Goal: Task Accomplishment & Management: Use online tool/utility

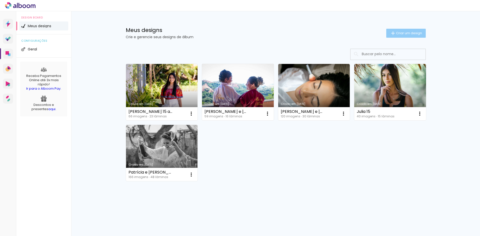
click at [405, 33] on span "Criar um design" at bounding box center [409, 33] width 26 height 3
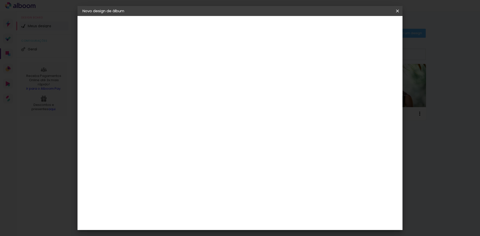
click at [164, 65] on input at bounding box center [164, 67] width 0 height 8
click at [0, 0] on iron-icon at bounding box center [0, 0] width 0 height 0
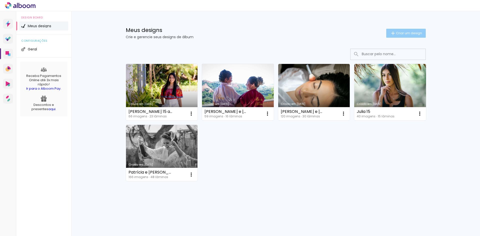
click at [407, 32] on span "Criar um design" at bounding box center [409, 33] width 26 height 3
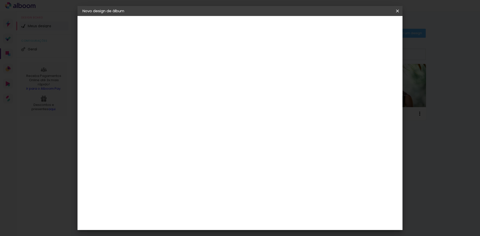
click at [164, 69] on input at bounding box center [164, 67] width 0 height 8
type input "[PERSON_NAME] 30x30"
type paper-input "[PERSON_NAME] 30x30"
click at [0, 0] on slot "Avançar" at bounding box center [0, 0] width 0 height 0
click at [163, 94] on input at bounding box center [177, 95] width 51 height 6
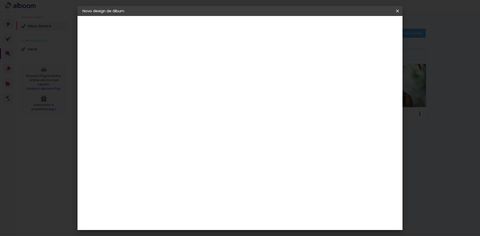
type input "luiz"
type paper-input "luiz"
click at [170, 115] on div "[PERSON_NAME]" at bounding box center [177, 113] width 33 height 4
click at [171, 112] on div "[PERSON_NAME]" at bounding box center [177, 113] width 33 height 4
click at [163, 110] on paper-item "[PERSON_NAME]" at bounding box center [173, 113] width 47 height 11
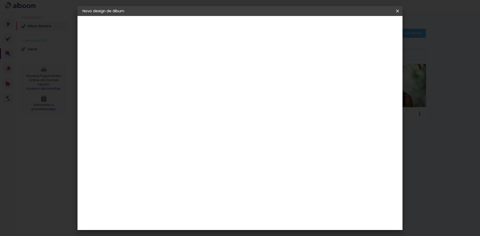
click at [0, 0] on slot "Avançar" at bounding box center [0, 0] width 0 height 0
click at [184, 83] on input "text" at bounding box center [174, 87] width 20 height 8
click at [0, 0] on slot "Slim Book" at bounding box center [0, 0] width 0 height 0
type input "Slim Book"
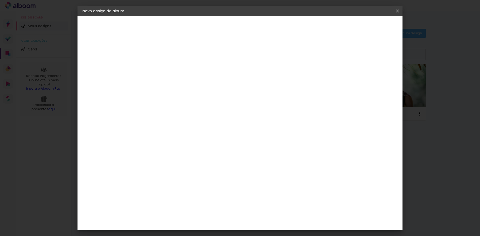
click at [198, 181] on span "30 x 60" at bounding box center [186, 186] width 23 height 10
click at [0, 0] on slot "Avançar" at bounding box center [0, 0] width 0 height 0
click at [366, 27] on span "Iniciar design" at bounding box center [355, 27] width 23 height 4
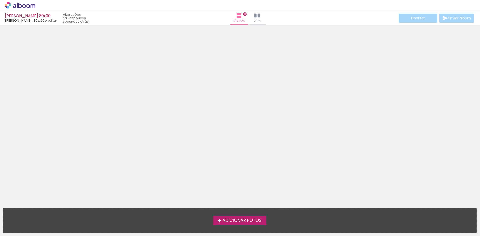
click at [235, 219] on span "Adicionar Fotos" at bounding box center [242, 221] width 39 height 5
click at [0, 0] on input "file" at bounding box center [0, 0] width 0 height 0
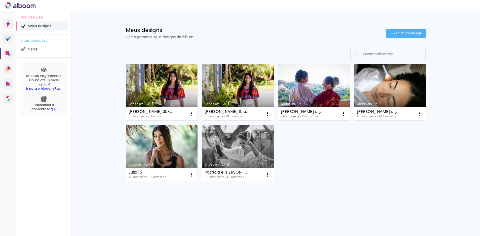
click at [160, 81] on link "Criado em [DATE]" at bounding box center [162, 92] width 72 height 57
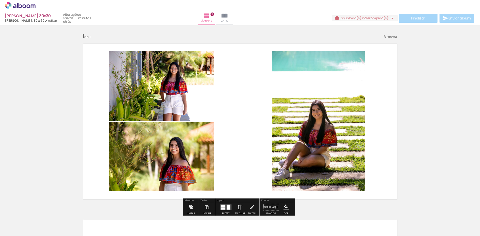
click at [41, 219] on iron-horizontal-list at bounding box center [36, 220] width 10 height 31
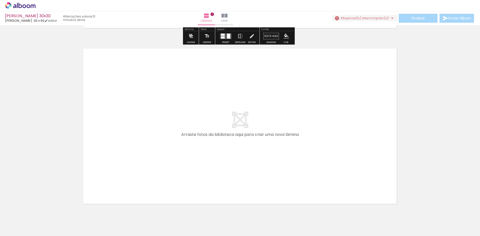
scroll to position [175, 0]
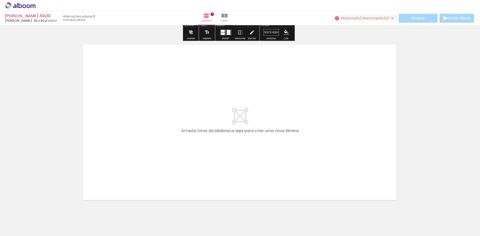
drag, startPoint x: 137, startPoint y: 220, endPoint x: 142, endPoint y: 143, distance: 77.2
click at [142, 143] on quentale-workspace at bounding box center [240, 118] width 480 height 236
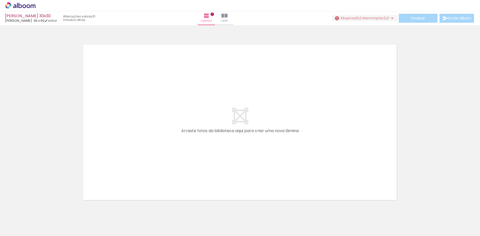
drag, startPoint x: 141, startPoint y: 215, endPoint x: 147, endPoint y: 180, distance: 34.9
click at [147, 180] on quentale-workspace at bounding box center [240, 118] width 480 height 236
click at [26, 210] on h1 "Biblioteca" at bounding box center [15, 209] width 24 height 3
click at [452, 137] on div "Inserir lâmina 1 de 1" at bounding box center [240, 28] width 480 height 352
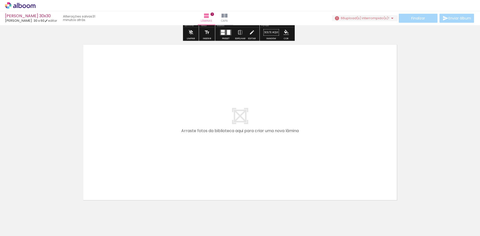
click at [346, 19] on span "upload(s) interrompido(s)!" at bounding box center [367, 18] width 45 height 5
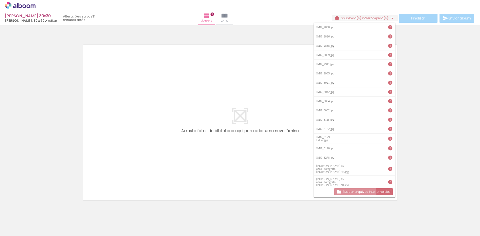
click at [0, 0] on slot "Buscar arquivos interrompidos" at bounding box center [0, 0] width 0 height 0
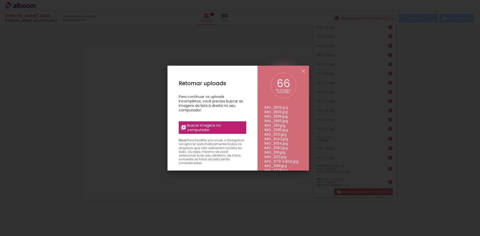
click at [197, 125] on span "Buscar imagens no computador" at bounding box center [215, 127] width 56 height 9
click at [0, 0] on input "file" at bounding box center [0, 0] width 0 height 0
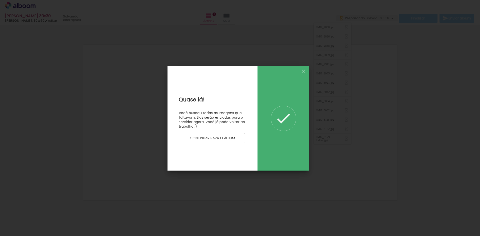
click at [0, 0] on slot "Continuar para o álbum" at bounding box center [0, 0] width 0 height 0
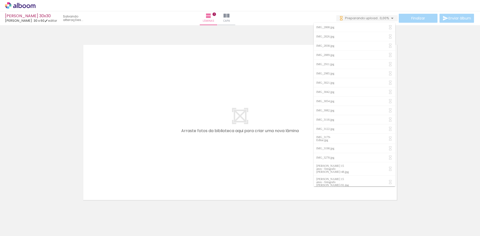
click at [68, 113] on div "Inserir lâmina 1 de 1" at bounding box center [240, 28] width 480 height 352
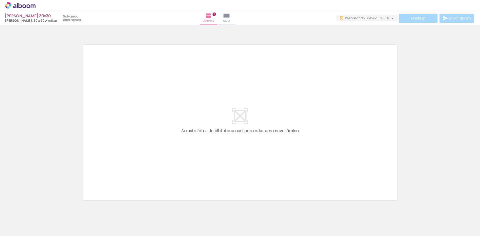
scroll to position [0, 0]
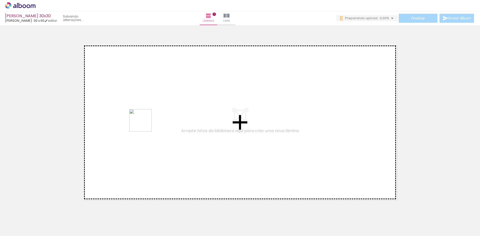
drag, startPoint x: 139, startPoint y: 219, endPoint x: 145, endPoint y: 122, distance: 97.2
click at [145, 122] on quentale-workspace at bounding box center [240, 118] width 480 height 236
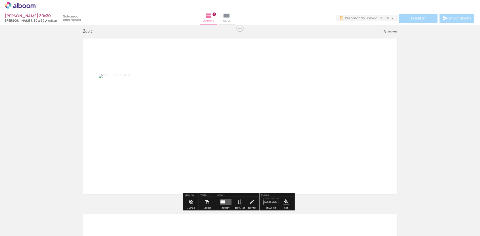
scroll to position [183, 0]
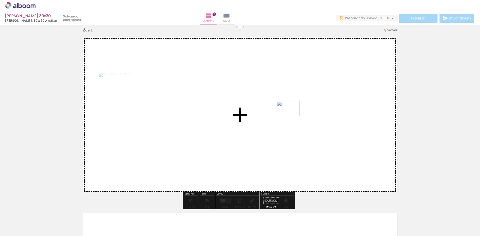
drag, startPoint x: 164, startPoint y: 221, endPoint x: 293, endPoint y: 116, distance: 166.7
click at [293, 116] on quentale-workspace at bounding box center [240, 118] width 480 height 236
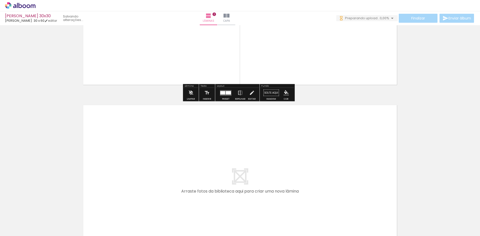
scroll to position [333, 0]
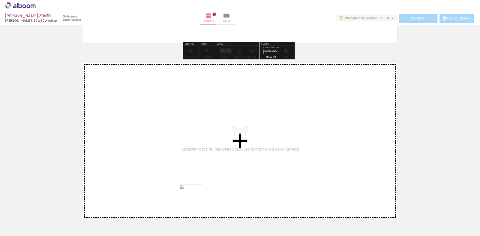
drag, startPoint x: 198, startPoint y: 222, endPoint x: 174, endPoint y: 136, distance: 88.5
click at [174, 136] on quentale-workspace at bounding box center [240, 118] width 480 height 236
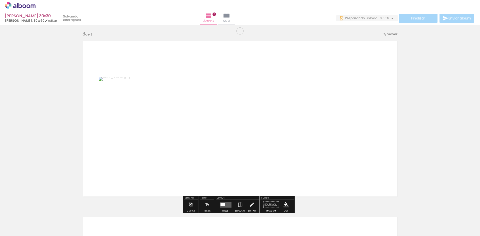
scroll to position [359, 0]
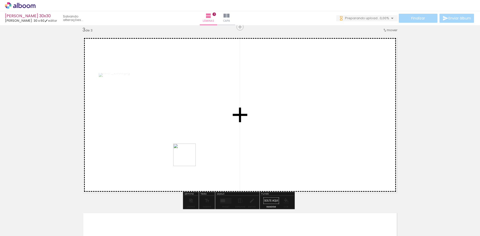
drag, startPoint x: 243, startPoint y: 224, endPoint x: 176, endPoint y: 142, distance: 106.4
click at [176, 142] on quentale-workspace at bounding box center [240, 118] width 480 height 236
drag, startPoint x: 275, startPoint y: 221, endPoint x: 197, endPoint y: 157, distance: 100.9
click at [193, 144] on quentale-workspace at bounding box center [240, 118] width 480 height 236
drag, startPoint x: 222, startPoint y: 227, endPoint x: 323, endPoint y: 124, distance: 143.9
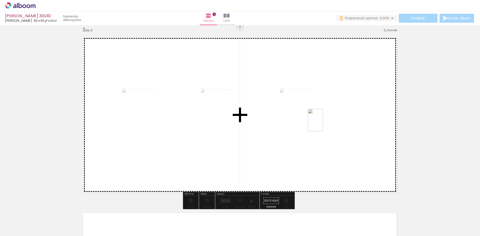
click at [323, 124] on quentale-workspace at bounding box center [240, 118] width 480 height 236
drag, startPoint x: 301, startPoint y: 219, endPoint x: 333, endPoint y: 140, distance: 85.2
click at [333, 140] on quentale-workspace at bounding box center [240, 118] width 480 height 236
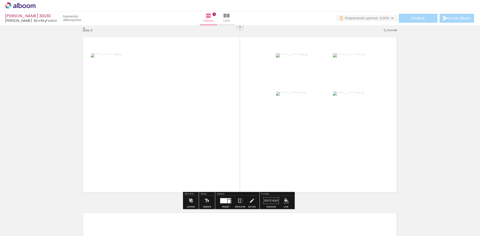
click at [225, 202] on div at bounding box center [223, 200] width 7 height 5
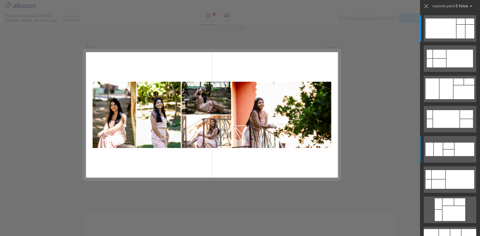
click at [457, 24] on div at bounding box center [461, 22] width 9 height 6
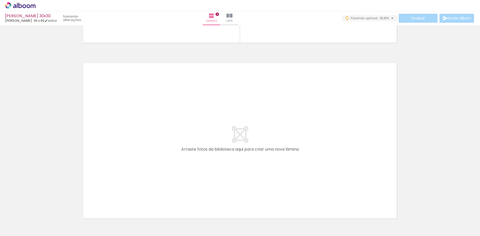
scroll to position [0, 166]
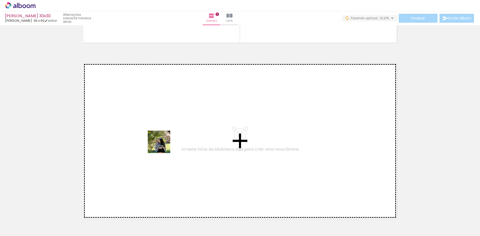
drag, startPoint x: 166, startPoint y: 222, endPoint x: 163, endPoint y: 146, distance: 76.3
click at [163, 146] on quentale-workspace at bounding box center [240, 118] width 480 height 236
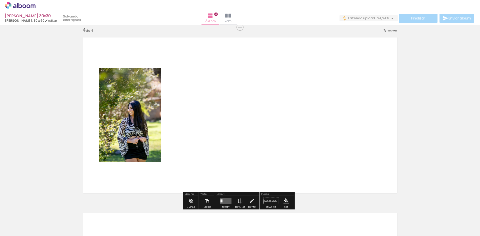
scroll to position [535, 0]
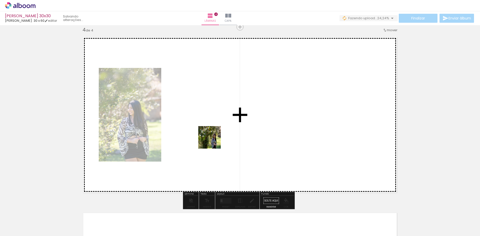
drag, startPoint x: 198, startPoint y: 221, endPoint x: 214, endPoint y: 136, distance: 86.5
click at [214, 136] on quentale-workspace at bounding box center [240, 118] width 480 height 236
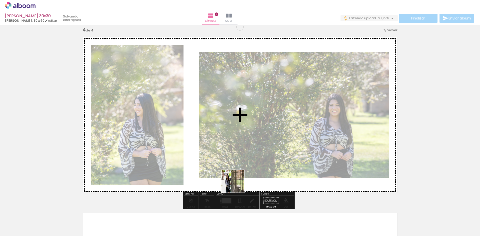
drag, startPoint x: 227, startPoint y: 220, endPoint x: 256, endPoint y: 170, distance: 58.2
click at [254, 136] on quentale-workspace at bounding box center [240, 118] width 480 height 236
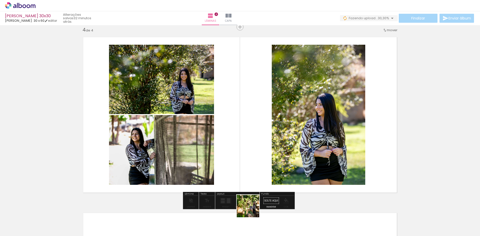
drag, startPoint x: 252, startPoint y: 218, endPoint x: 271, endPoint y: 183, distance: 40.5
click at [263, 127] on quentale-workspace at bounding box center [240, 118] width 480 height 236
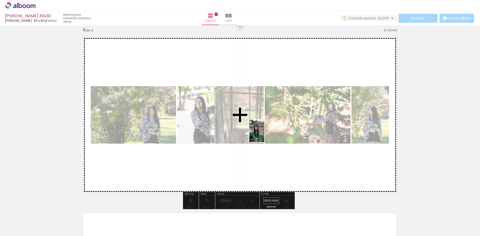
drag, startPoint x: 275, startPoint y: 219, endPoint x: 264, endPoint y: 133, distance: 86.5
click at [264, 133] on quentale-workspace at bounding box center [240, 118] width 480 height 236
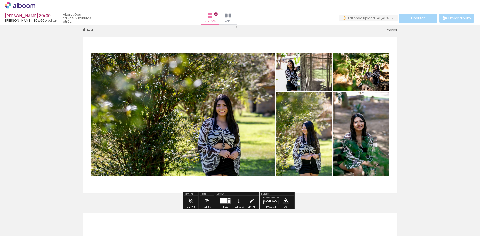
click at [225, 200] on div at bounding box center [223, 200] width 7 height 5
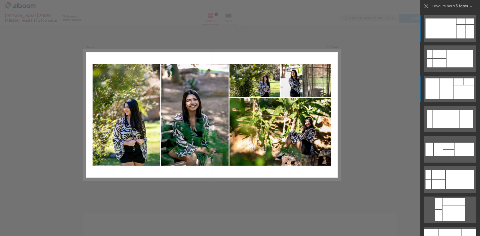
click at [441, 88] on div at bounding box center [447, 89] width 14 height 21
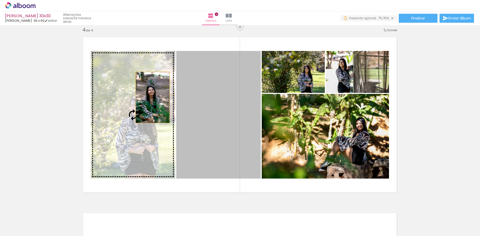
drag, startPoint x: 214, startPoint y: 100, endPoint x: 151, endPoint y: 98, distance: 62.8
click at [0, 0] on slot at bounding box center [0, 0] width 0 height 0
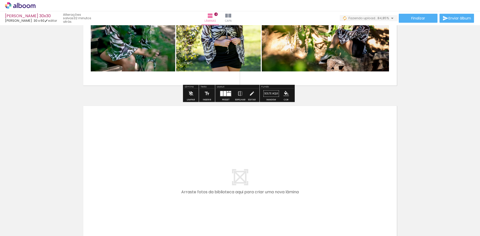
scroll to position [660, 0]
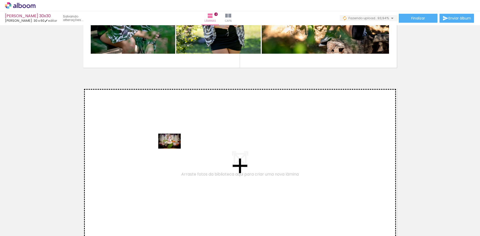
drag, startPoint x: 310, startPoint y: 220, endPoint x: 173, endPoint y: 149, distance: 153.9
click at [173, 149] on quentale-workspace at bounding box center [240, 118] width 480 height 236
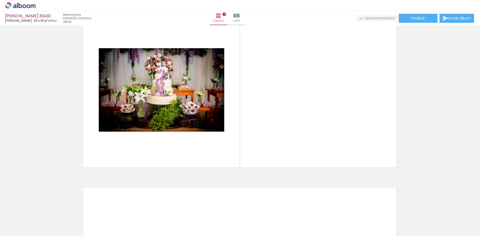
scroll to position [0, 308]
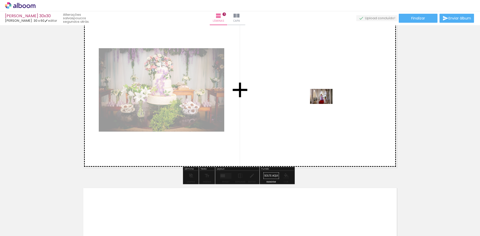
drag, startPoint x: 221, startPoint y: 222, endPoint x: 325, endPoint y: 104, distance: 157.1
click at [325, 104] on quentale-workspace at bounding box center [240, 118] width 480 height 236
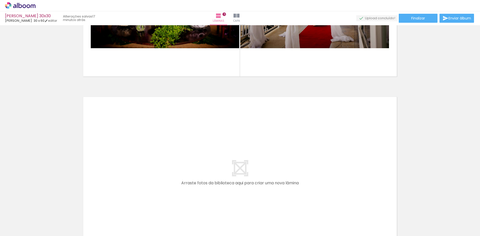
scroll to position [836, 0]
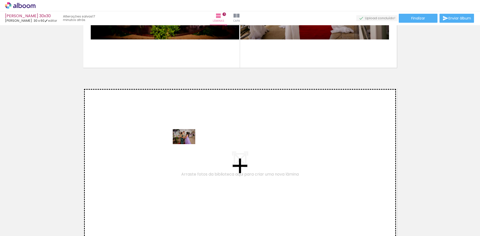
drag, startPoint x: 252, startPoint y: 221, endPoint x: 188, endPoint y: 144, distance: 99.4
click at [188, 144] on quentale-workspace at bounding box center [240, 118] width 480 height 236
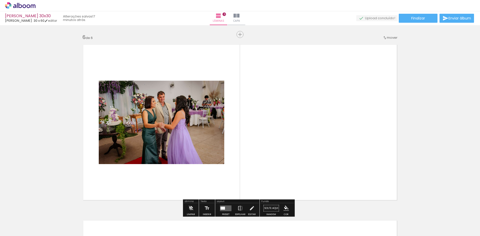
scroll to position [887, 0]
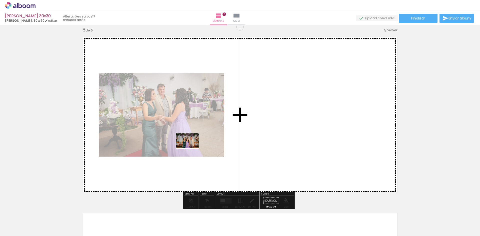
drag, startPoint x: 282, startPoint y: 223, endPoint x: 185, endPoint y: 148, distance: 121.9
click at [186, 148] on quentale-workspace at bounding box center [240, 118] width 480 height 236
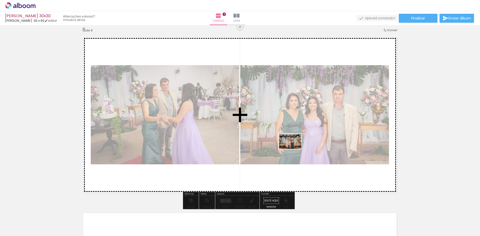
drag, startPoint x: 194, startPoint y: 221, endPoint x: 302, endPoint y: 181, distance: 115.0
click at [299, 143] on quentale-workspace at bounding box center [240, 118] width 480 height 236
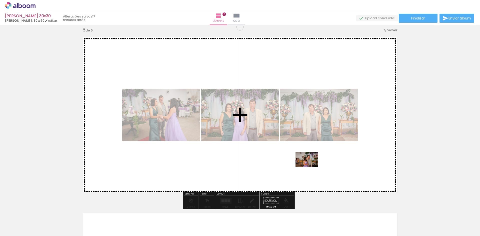
drag, startPoint x: 330, startPoint y: 223, endPoint x: 310, endPoint y: 166, distance: 60.0
click at [310, 166] on quentale-workspace at bounding box center [240, 118] width 480 height 236
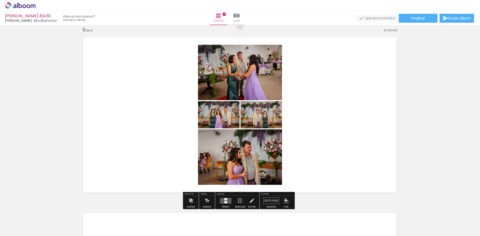
click at [225, 200] on quentale-layouter at bounding box center [226, 201] width 12 height 6
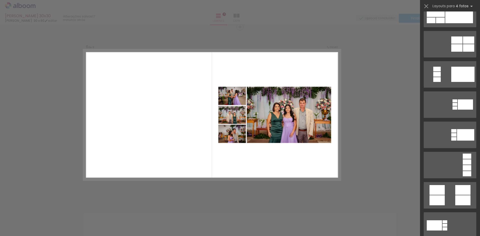
scroll to position [125, 0]
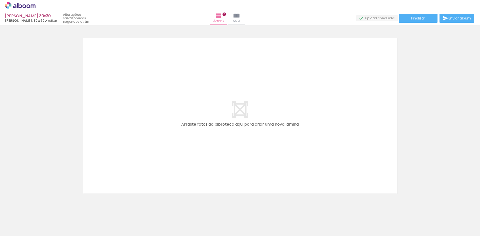
scroll to position [0, 433]
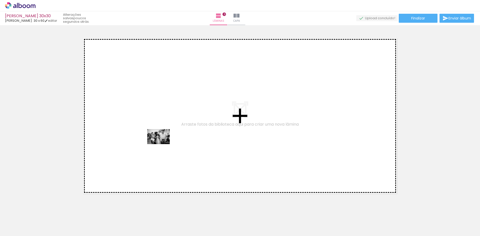
drag, startPoint x: 181, startPoint y: 223, endPoint x: 162, endPoint y: 144, distance: 81.0
click at [162, 144] on quentale-workspace at bounding box center [240, 118] width 480 height 236
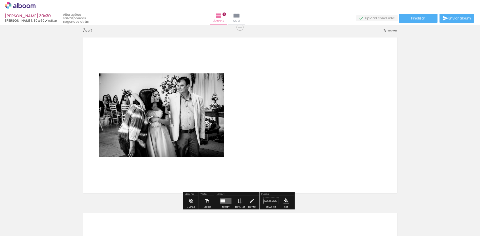
scroll to position [1063, 0]
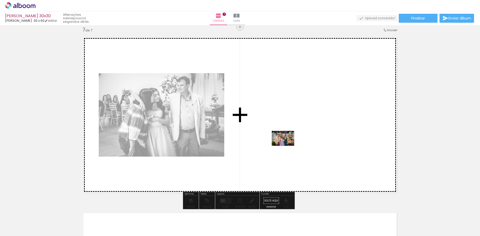
drag, startPoint x: 236, startPoint y: 221, endPoint x: 289, endPoint y: 169, distance: 74.6
click at [287, 145] on quentale-workspace at bounding box center [240, 118] width 480 height 236
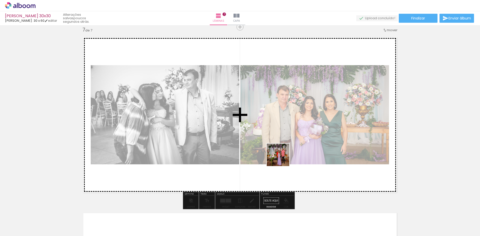
drag, startPoint x: 266, startPoint y: 220, endPoint x: 283, endPoint y: 155, distance: 66.7
click at [283, 155] on quentale-workspace at bounding box center [240, 118] width 480 height 236
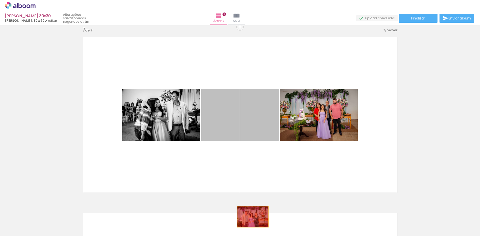
drag, startPoint x: 252, startPoint y: 121, endPoint x: 251, endPoint y: 217, distance: 96.8
click at [251, 217] on quentale-workspace at bounding box center [240, 118] width 480 height 236
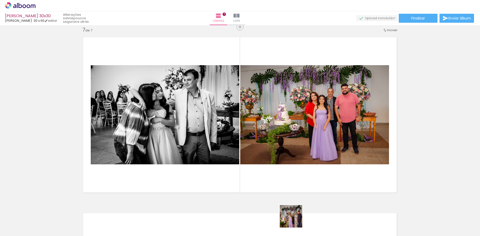
drag, startPoint x: 295, startPoint y: 223, endPoint x: 309, endPoint y: 206, distance: 21.5
click at [297, 181] on quentale-workspace at bounding box center [240, 118] width 480 height 236
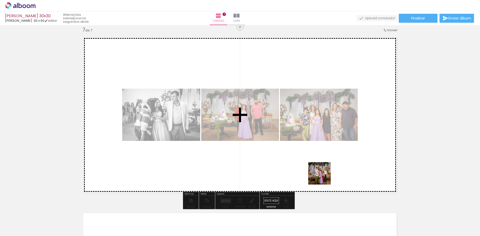
drag, startPoint x: 321, startPoint y: 226, endPoint x: 336, endPoint y: 206, distance: 24.6
click at [324, 171] on quentale-workspace at bounding box center [240, 118] width 480 height 236
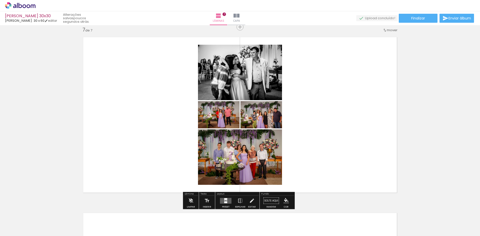
drag, startPoint x: 346, startPoint y: 225, endPoint x: 346, endPoint y: 171, distance: 54.0
click at [346, 171] on quentale-workspace at bounding box center [240, 118] width 480 height 236
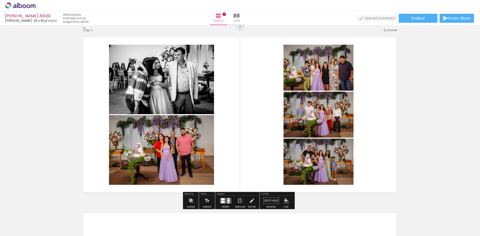
click at [226, 204] on div at bounding box center [226, 201] width 14 height 10
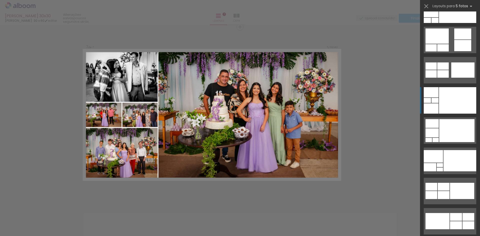
scroll to position [50, 0]
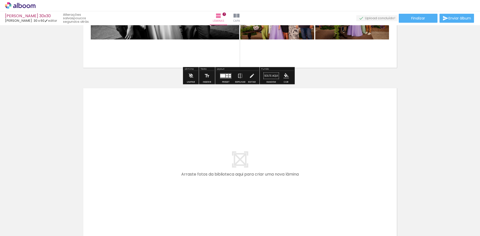
scroll to position [1213, 0]
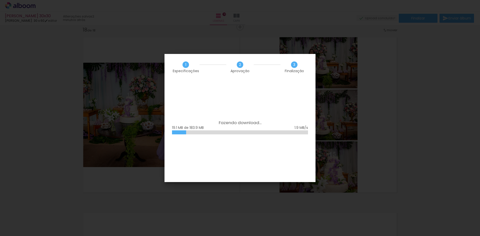
scroll to position [0, 1411]
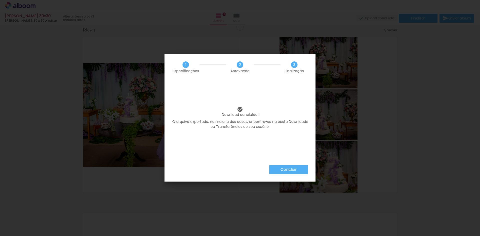
click at [0, 0] on slot "Concluir" at bounding box center [0, 0] width 0 height 0
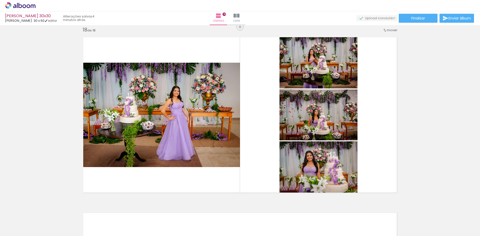
scroll to position [0, 1411]
